Goal: Check status: Check status

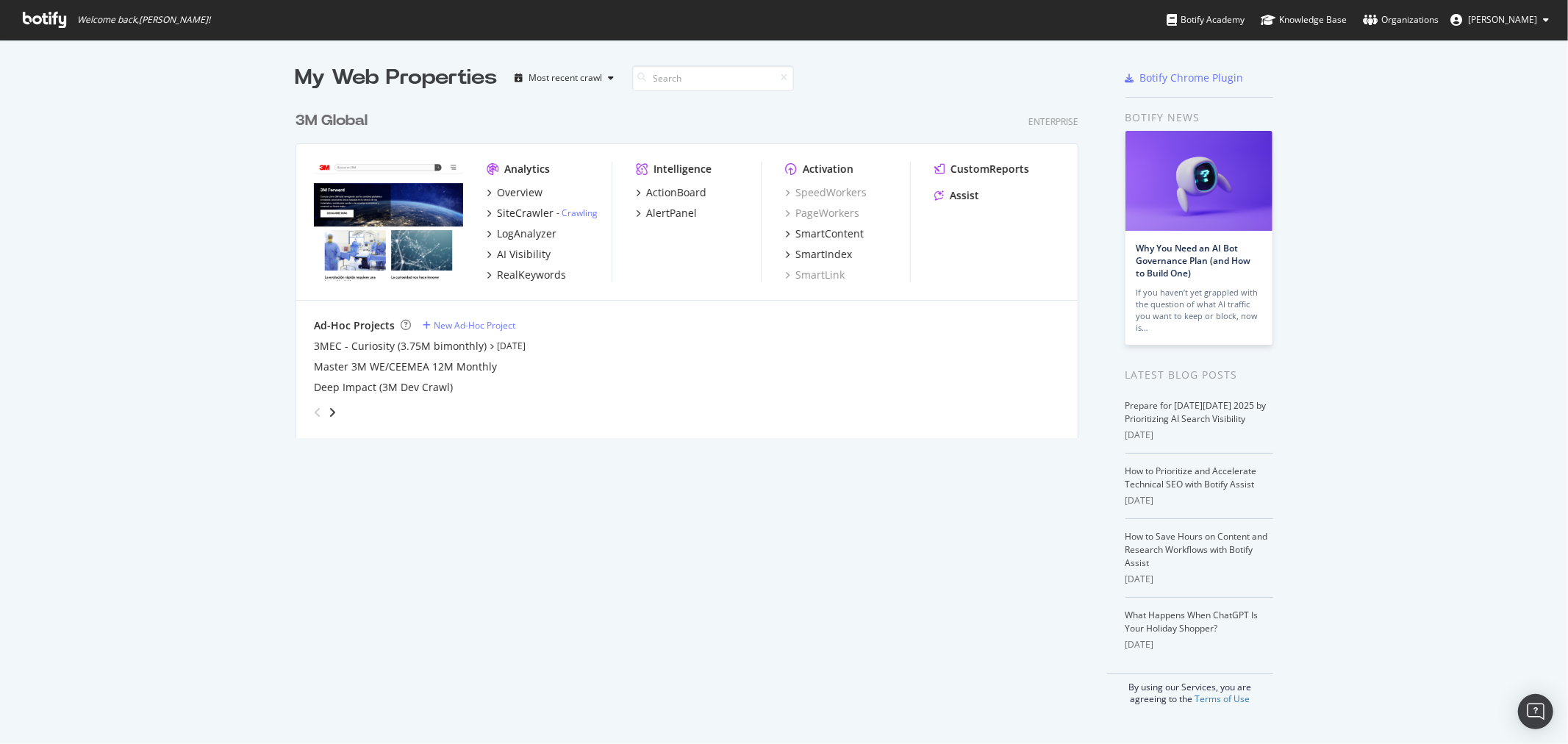
scroll to position [732, 1544]
click at [357, 112] on div "3M Global" at bounding box center [332, 121] width 72 height 21
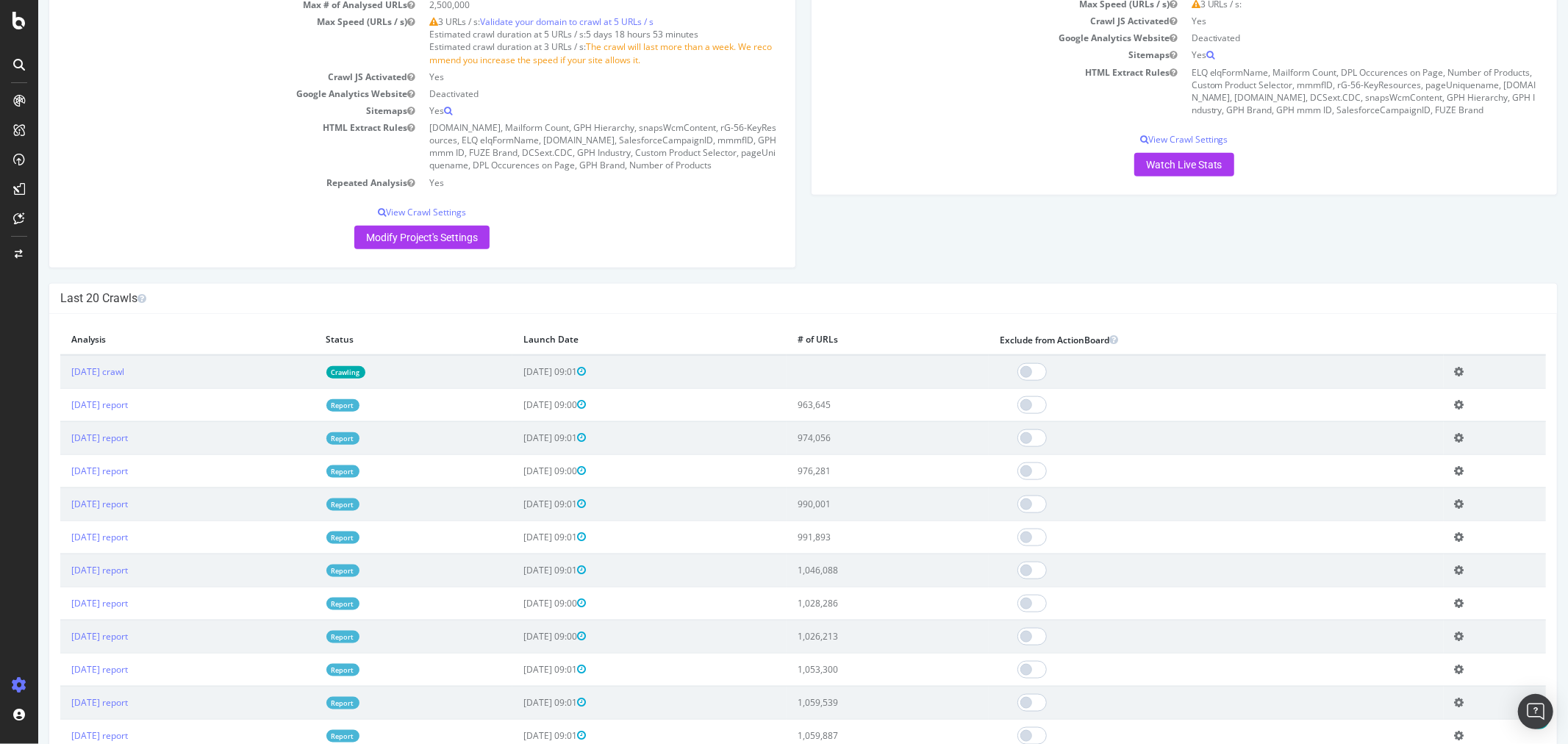
scroll to position [1552, 0]
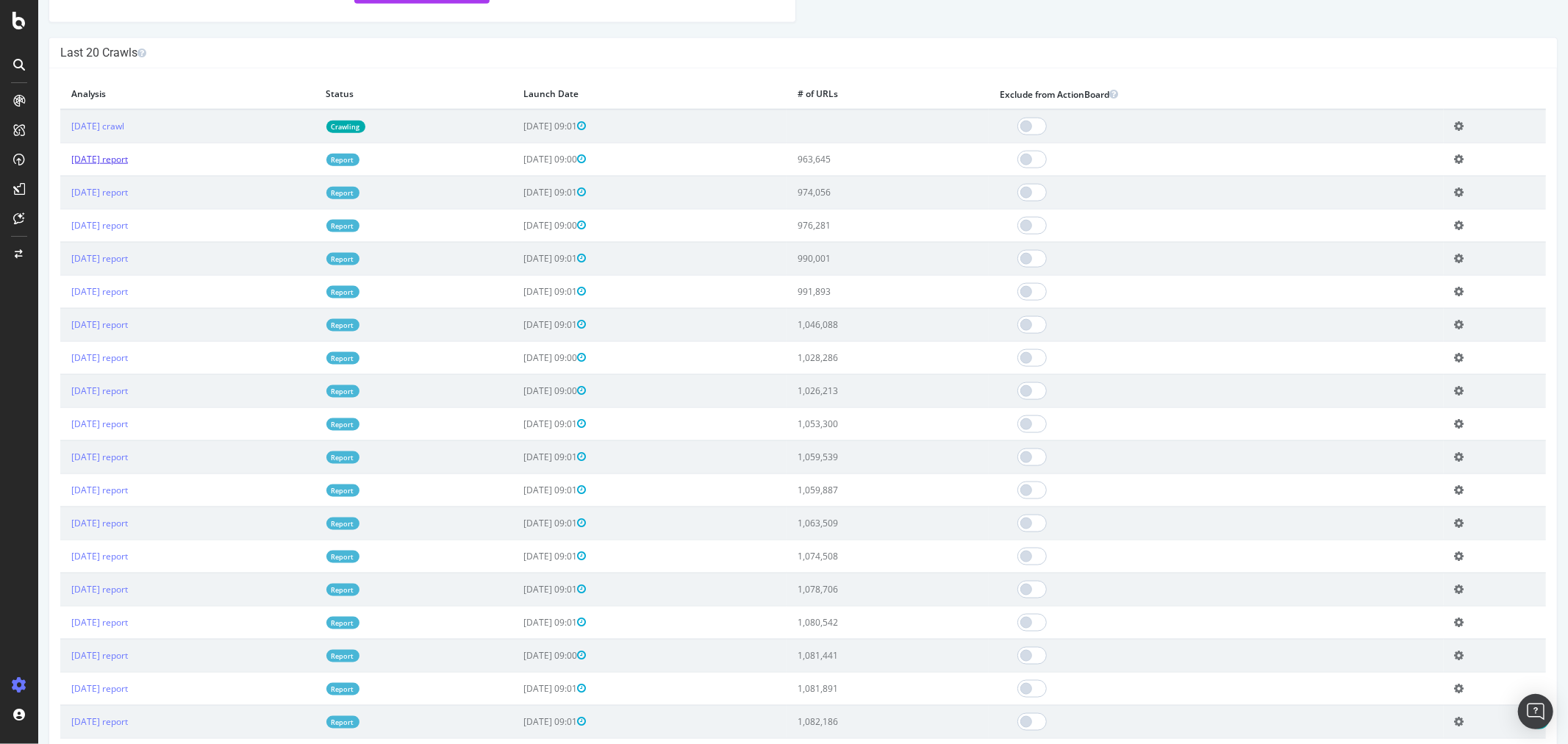
click at [116, 166] on link "[DATE] report" at bounding box center [99, 159] width 57 height 12
